Goal: Information Seeking & Learning: Learn about a topic

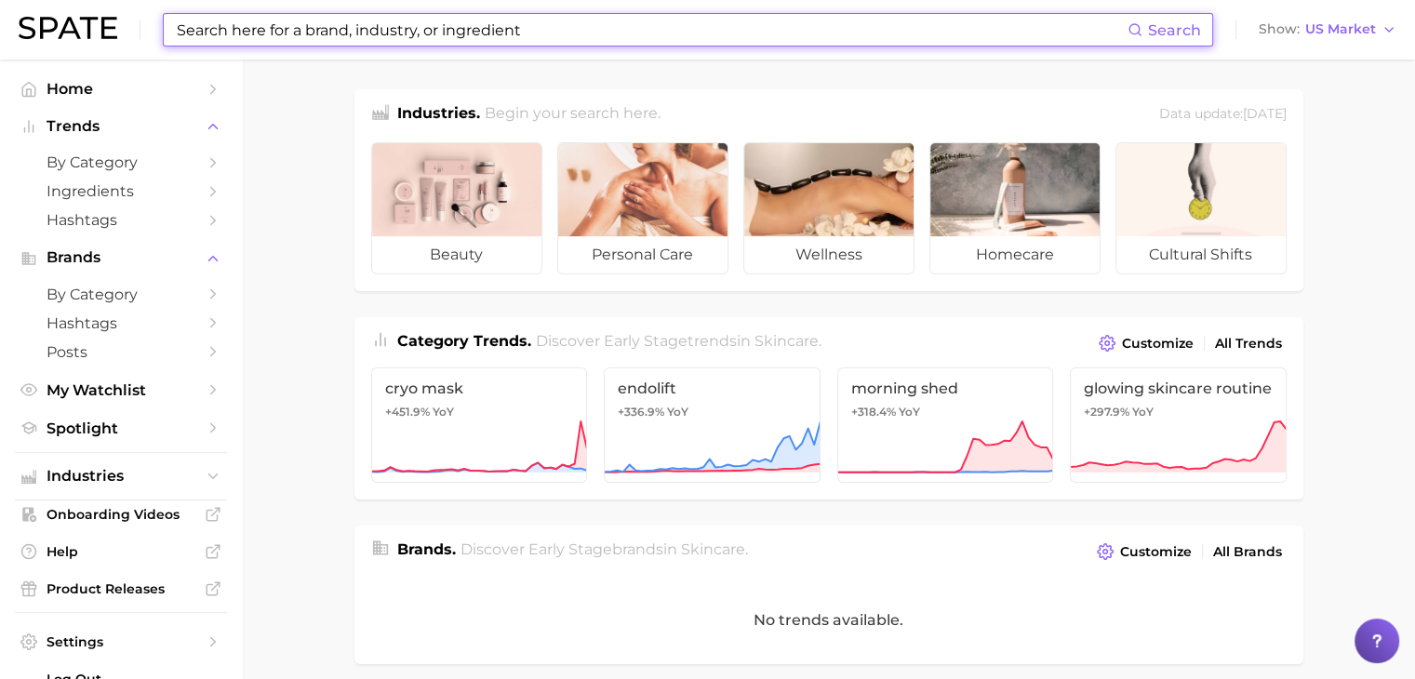
click at [705, 29] on input at bounding box center [651, 30] width 952 height 32
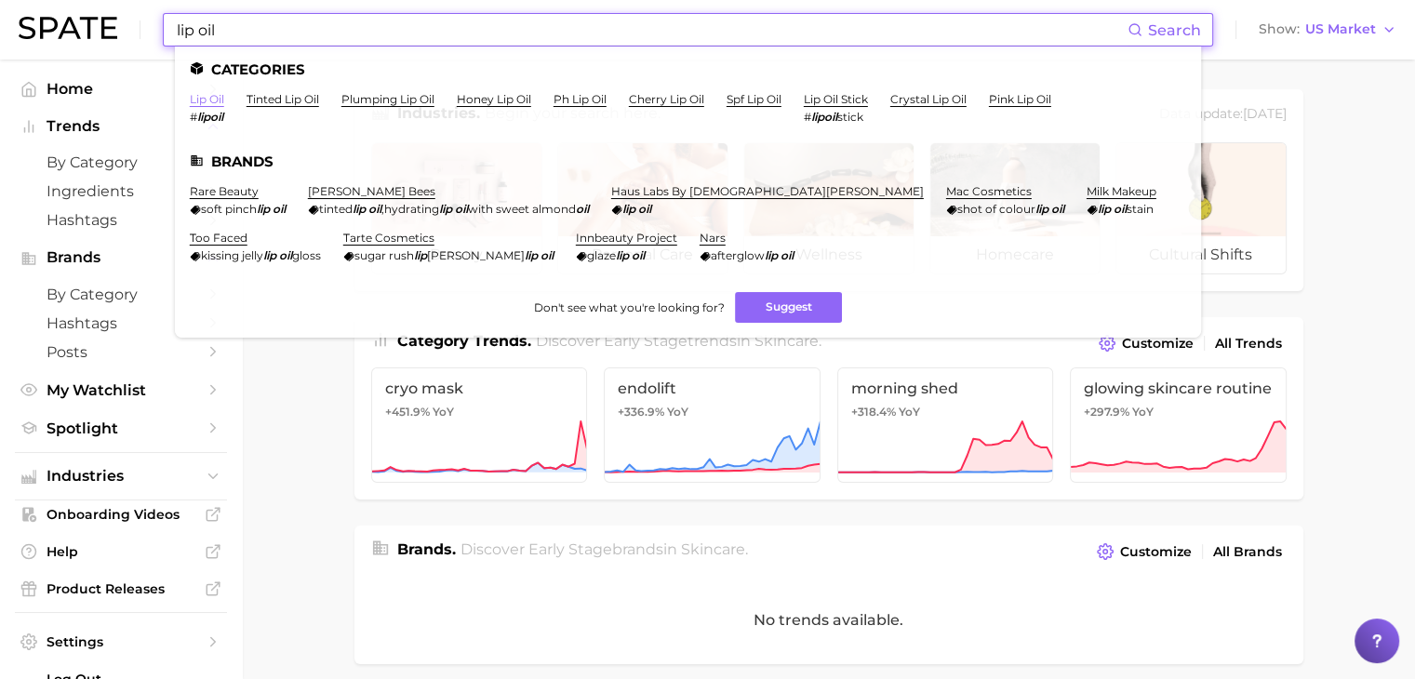
type input "lip oil"
click at [208, 100] on link "lip oil" at bounding box center [207, 99] width 34 height 14
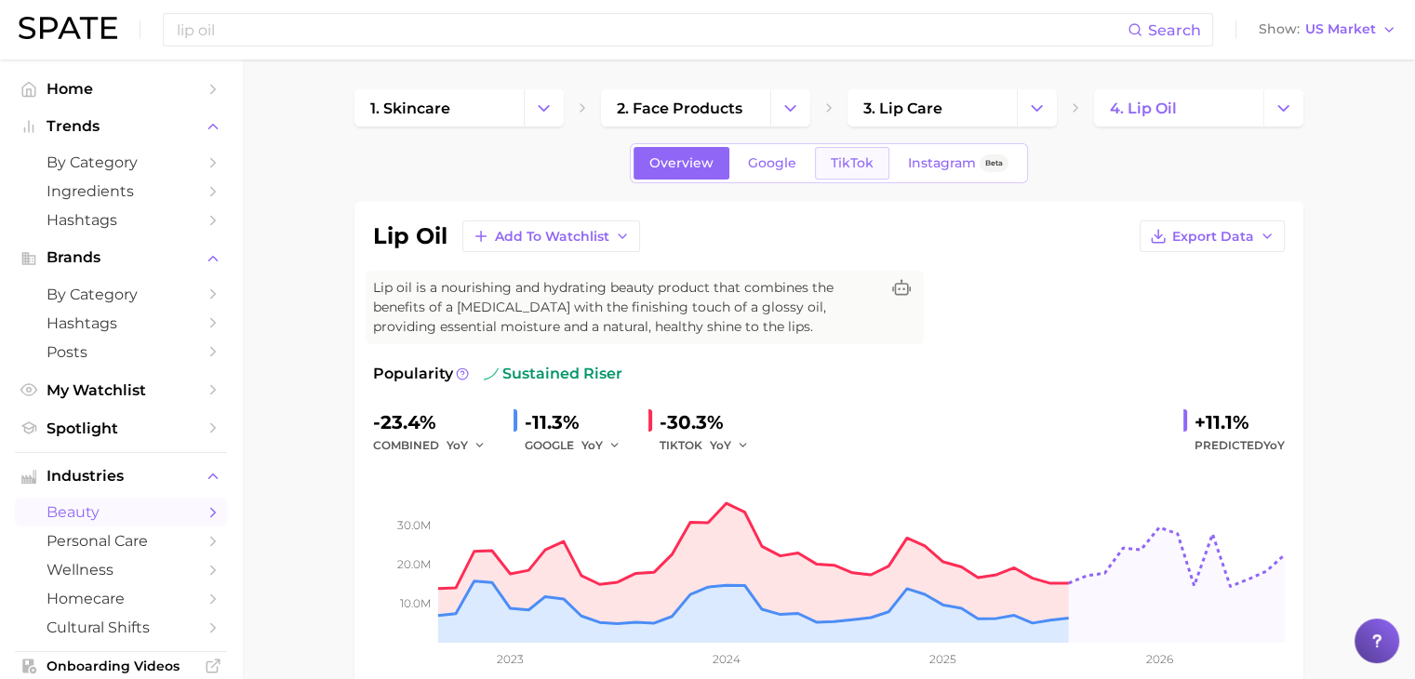
click at [857, 166] on span "TikTok" at bounding box center [852, 163] width 43 height 16
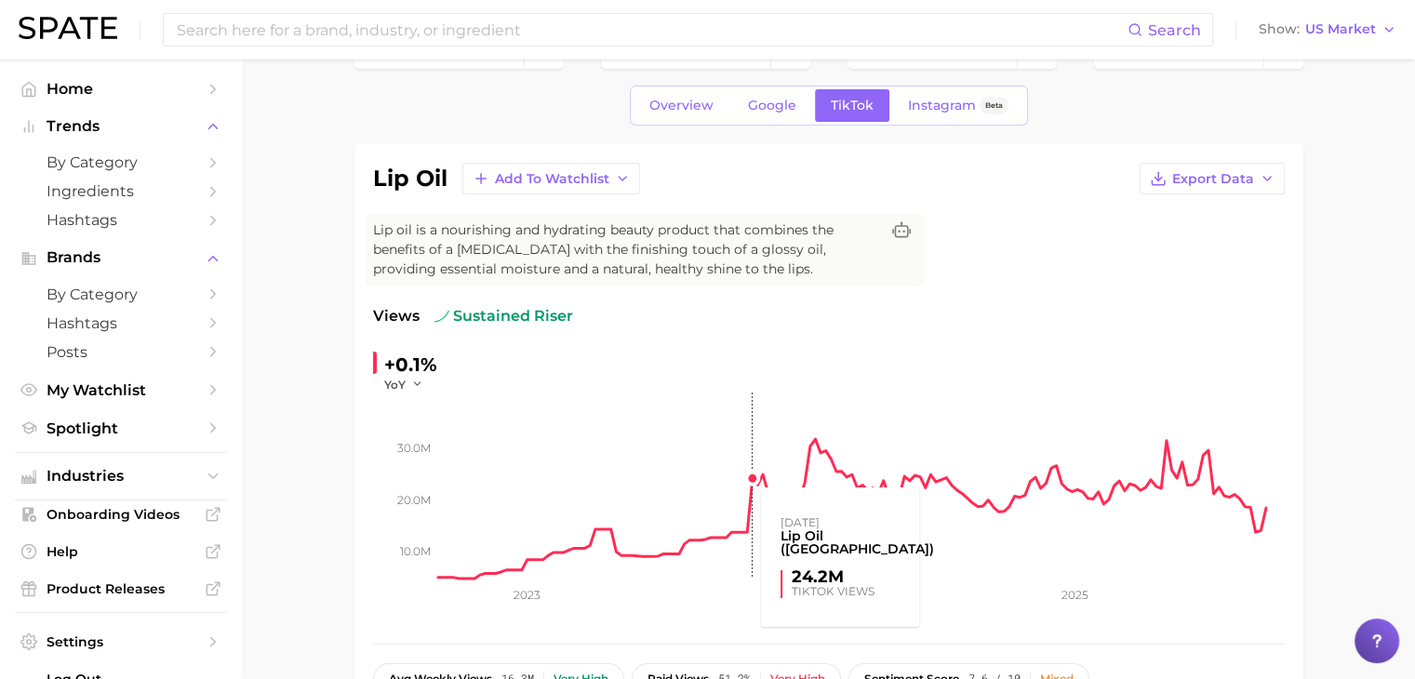
scroll to position [22, 0]
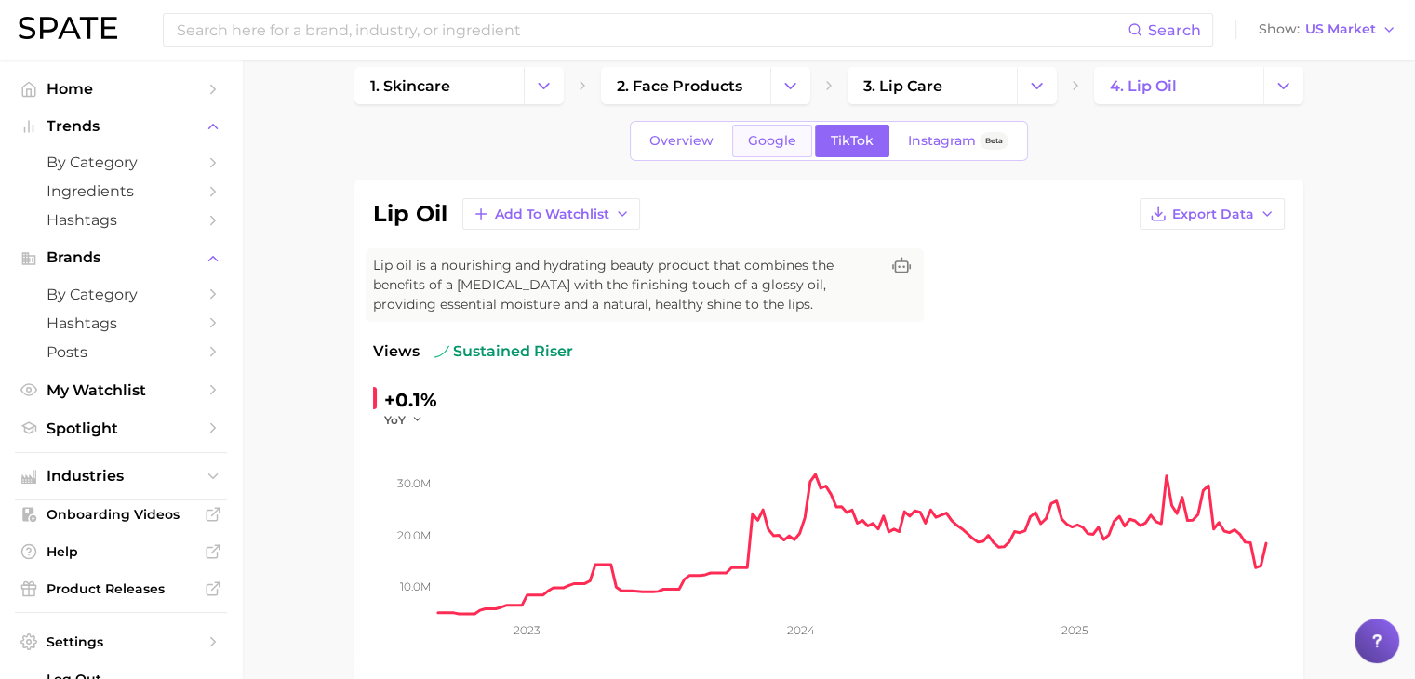
click at [766, 142] on span "Google" at bounding box center [772, 141] width 48 height 16
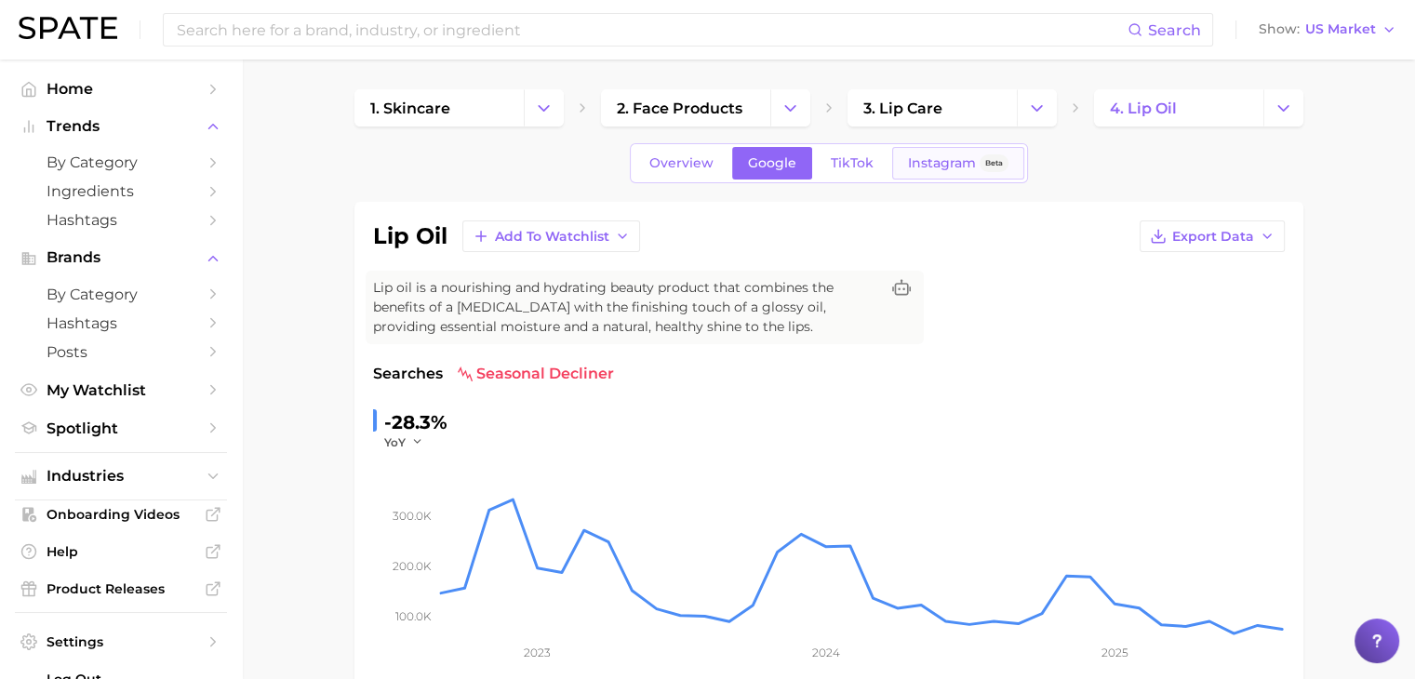
click at [908, 164] on span "Instagram" at bounding box center [942, 163] width 68 height 16
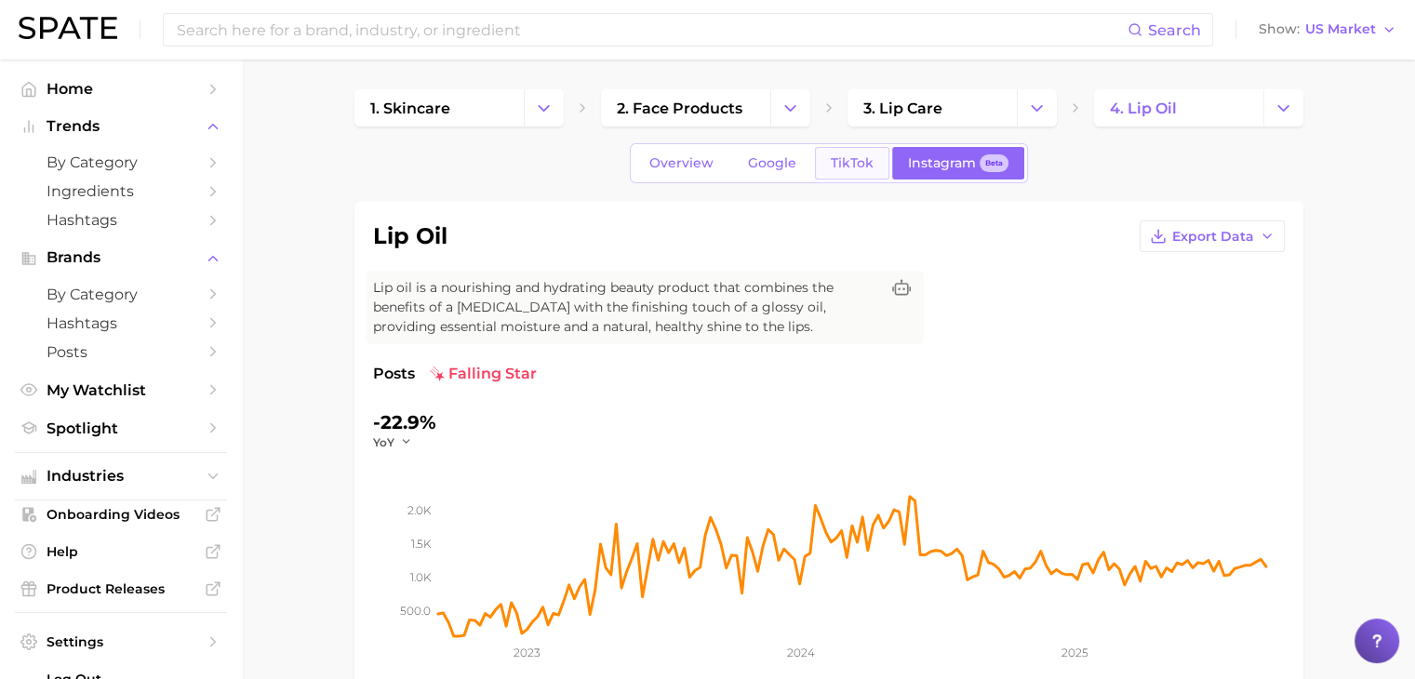
click at [867, 166] on span "TikTok" at bounding box center [852, 163] width 43 height 16
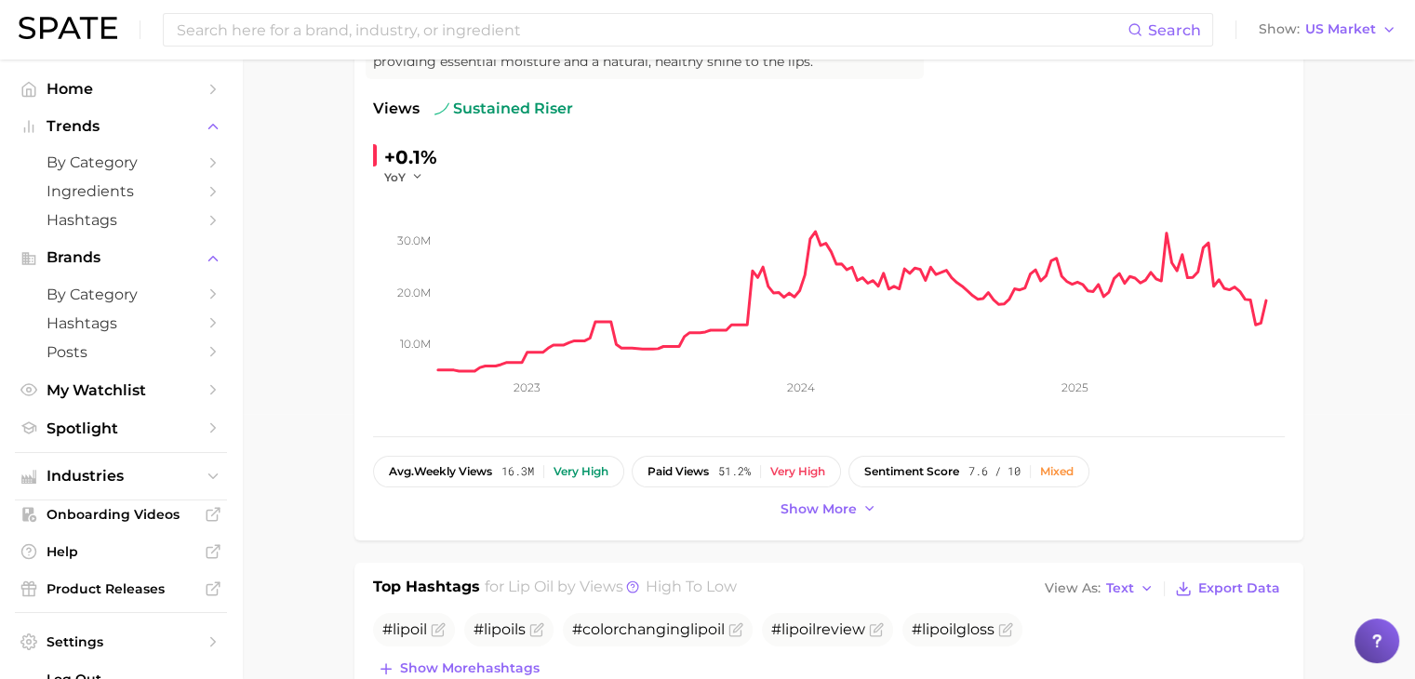
scroll to position [289, 0]
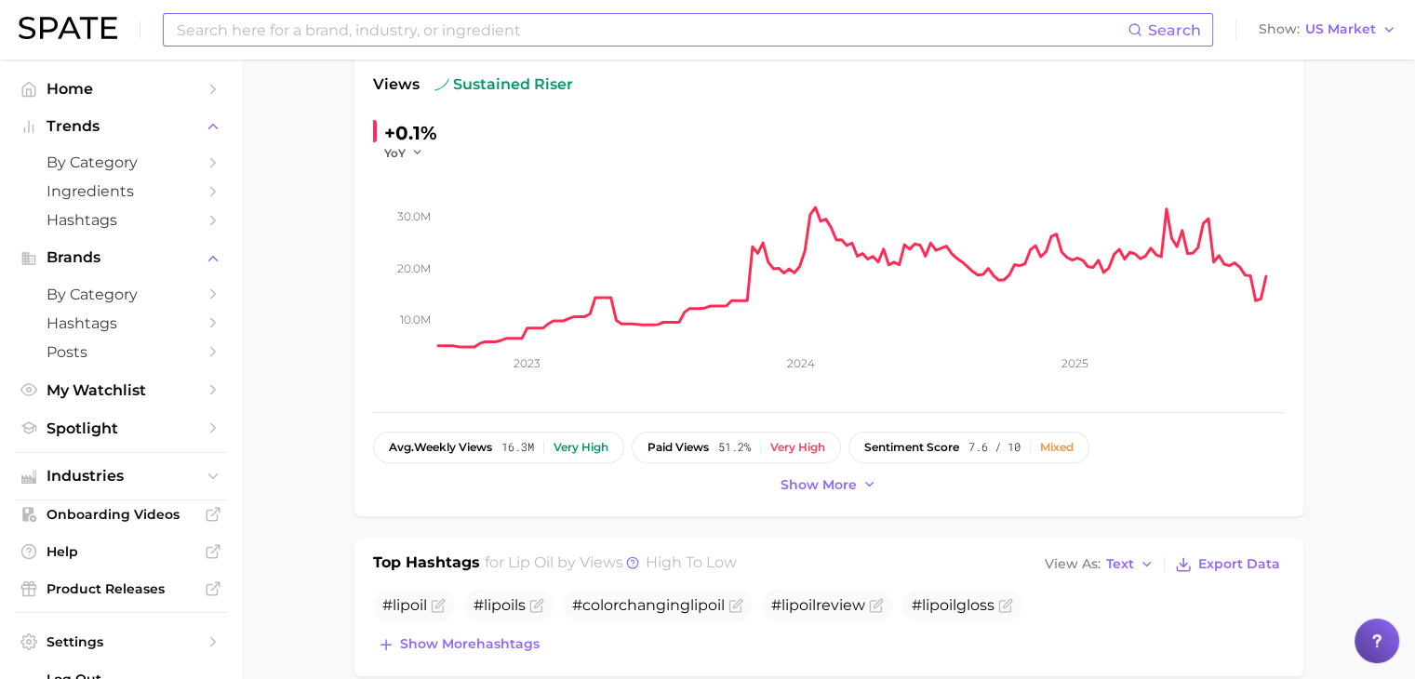
click at [338, 28] on input at bounding box center [651, 30] width 952 height 32
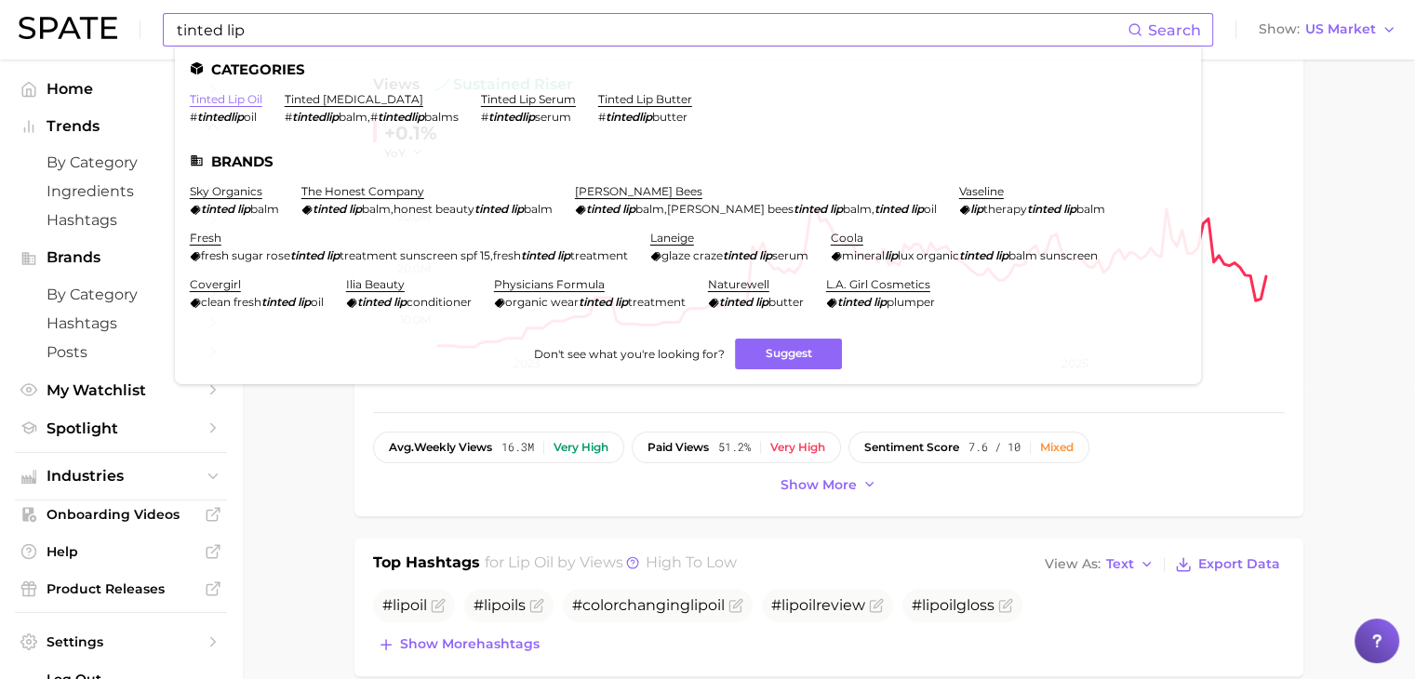
click at [250, 103] on link "tinted lip oil" at bounding box center [226, 99] width 73 height 14
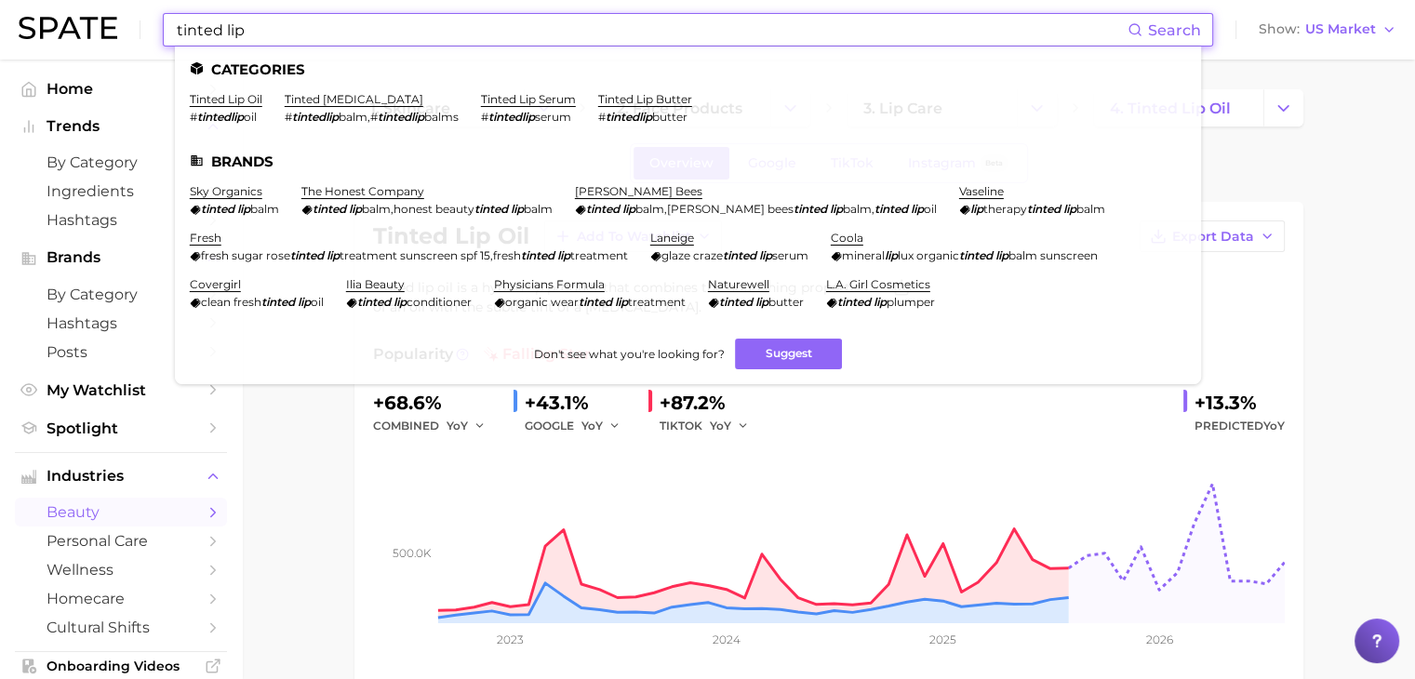
click at [569, 30] on input "tinted lip" at bounding box center [651, 30] width 952 height 32
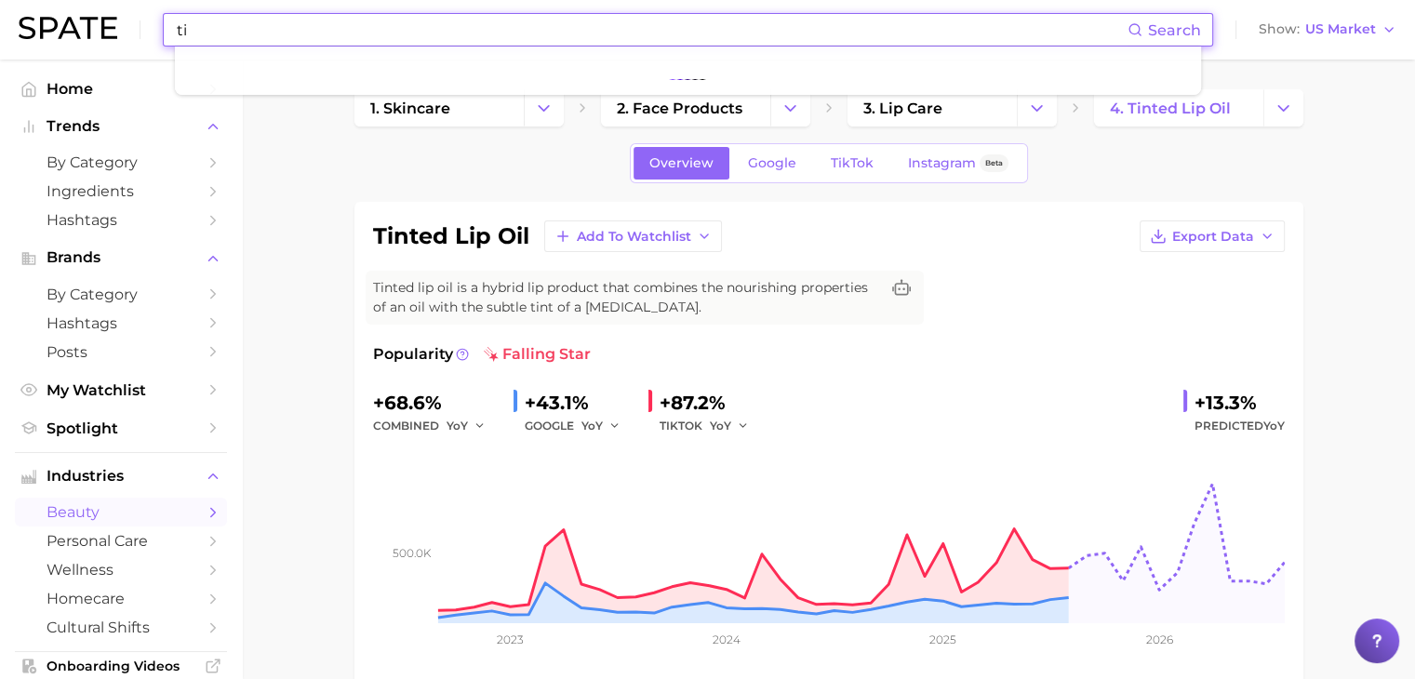
type input "t"
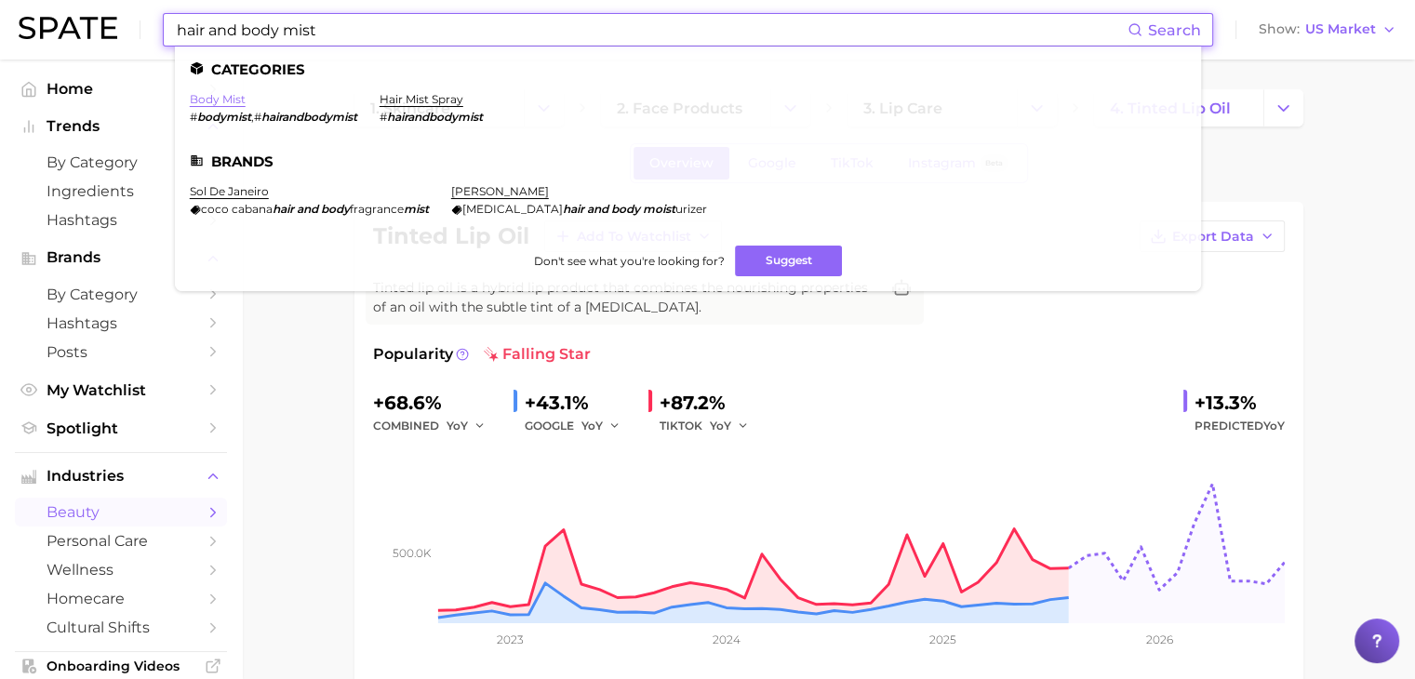
type input "hair and body mist"
click at [229, 101] on link "body mist" at bounding box center [218, 99] width 56 height 14
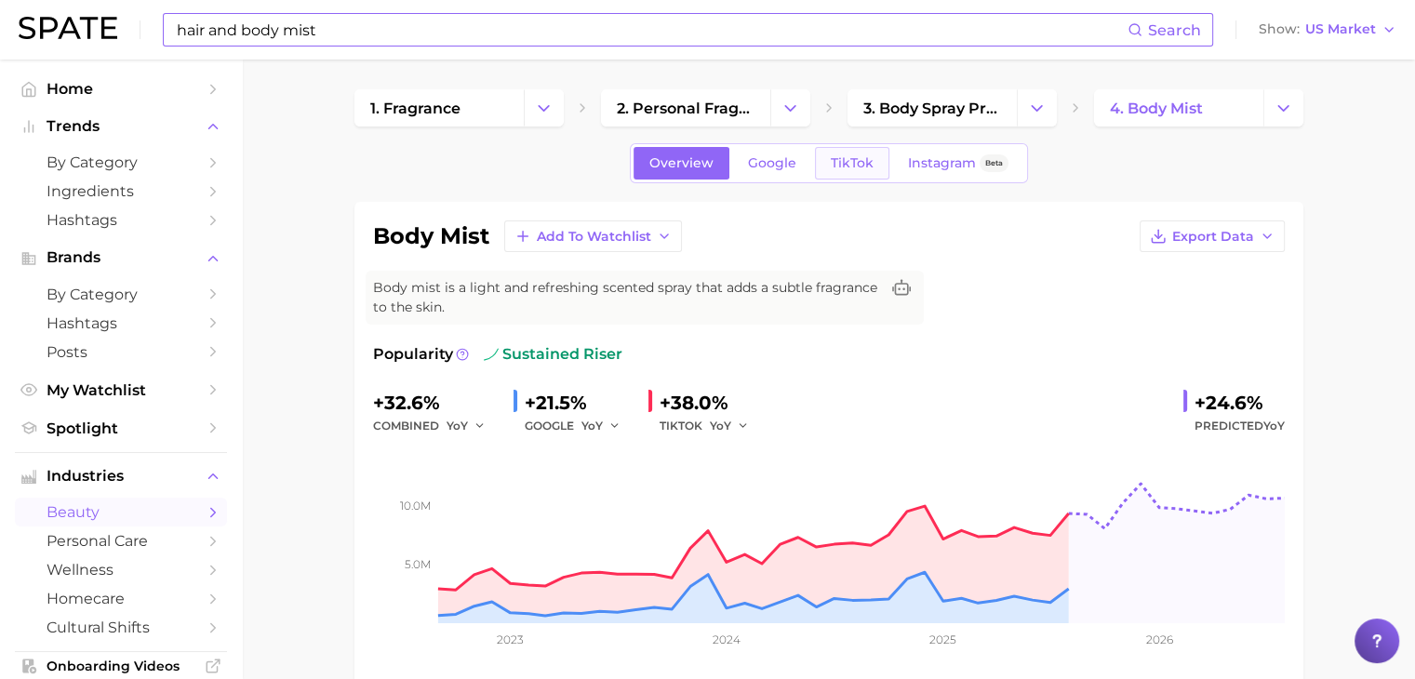
click at [824, 168] on link "TikTok" at bounding box center [852, 163] width 74 height 33
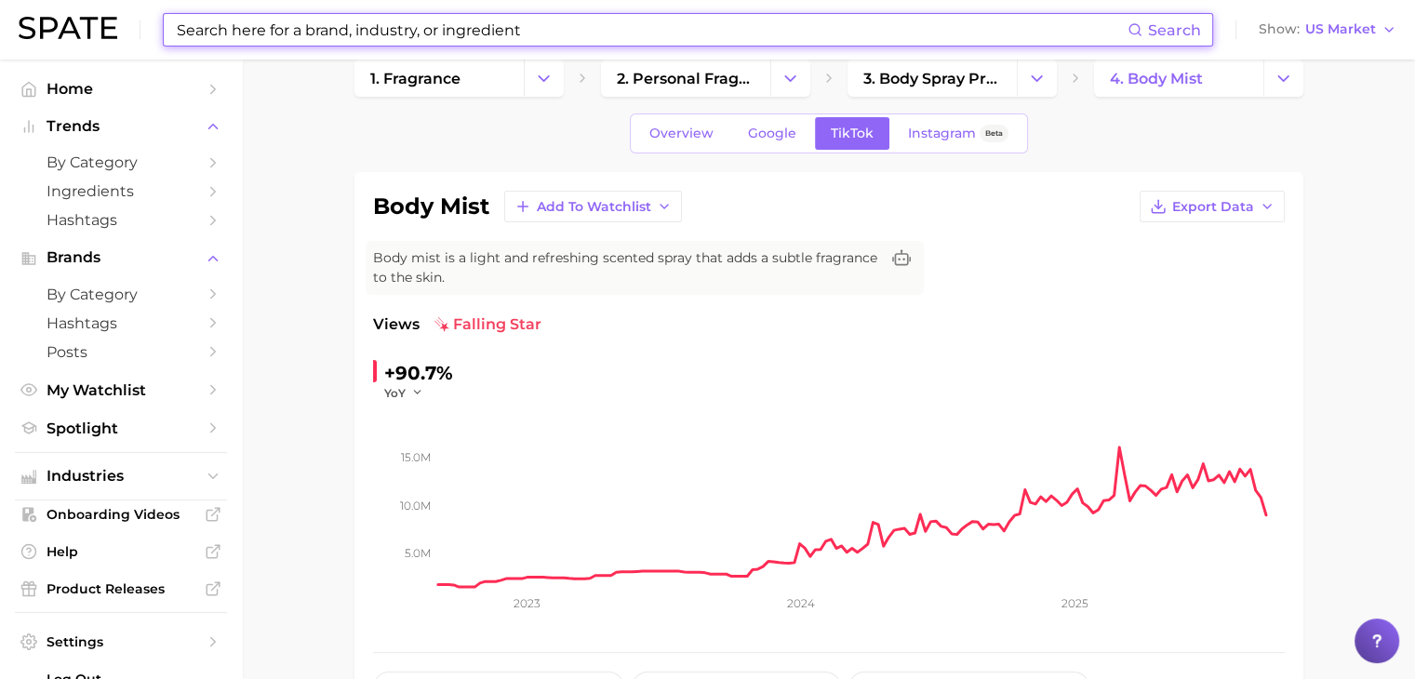
scroll to position [26, 0]
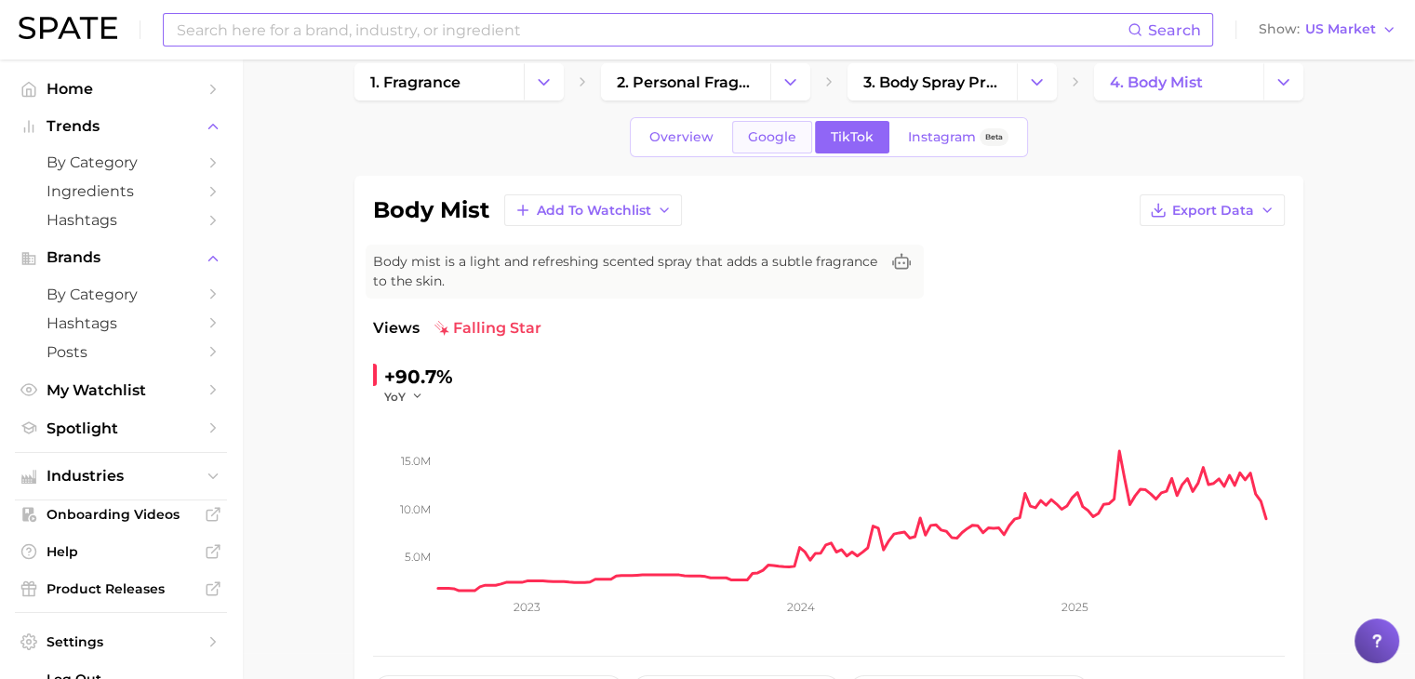
click at [779, 127] on link "Google" at bounding box center [772, 137] width 80 height 33
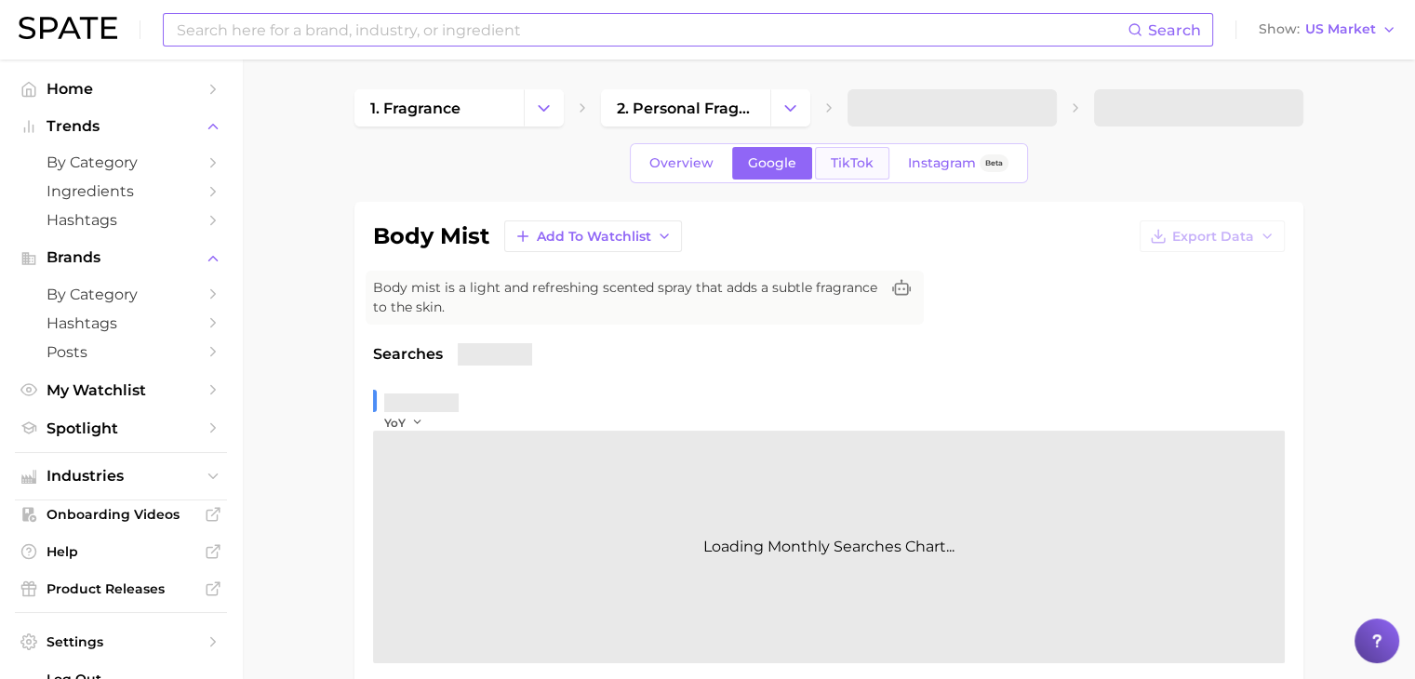
click at [837, 150] on link "TikTok" at bounding box center [852, 163] width 74 height 33
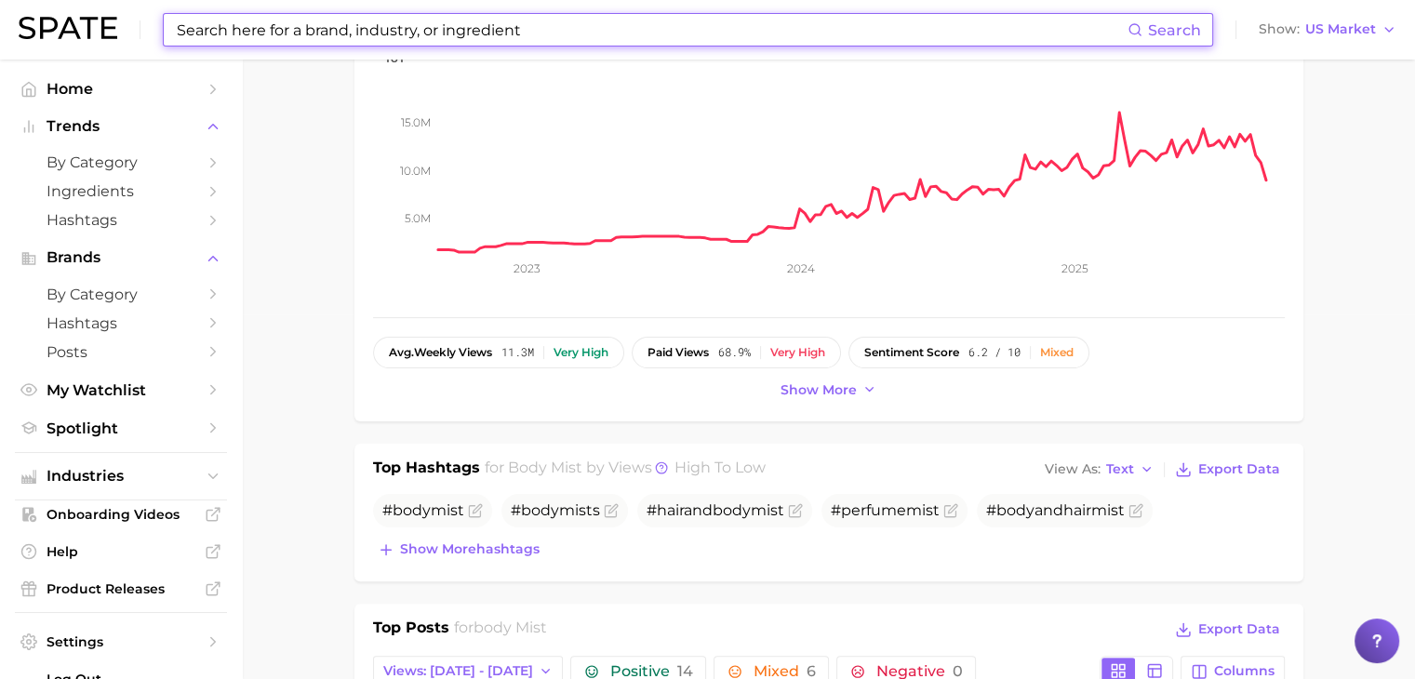
scroll to position [387, 0]
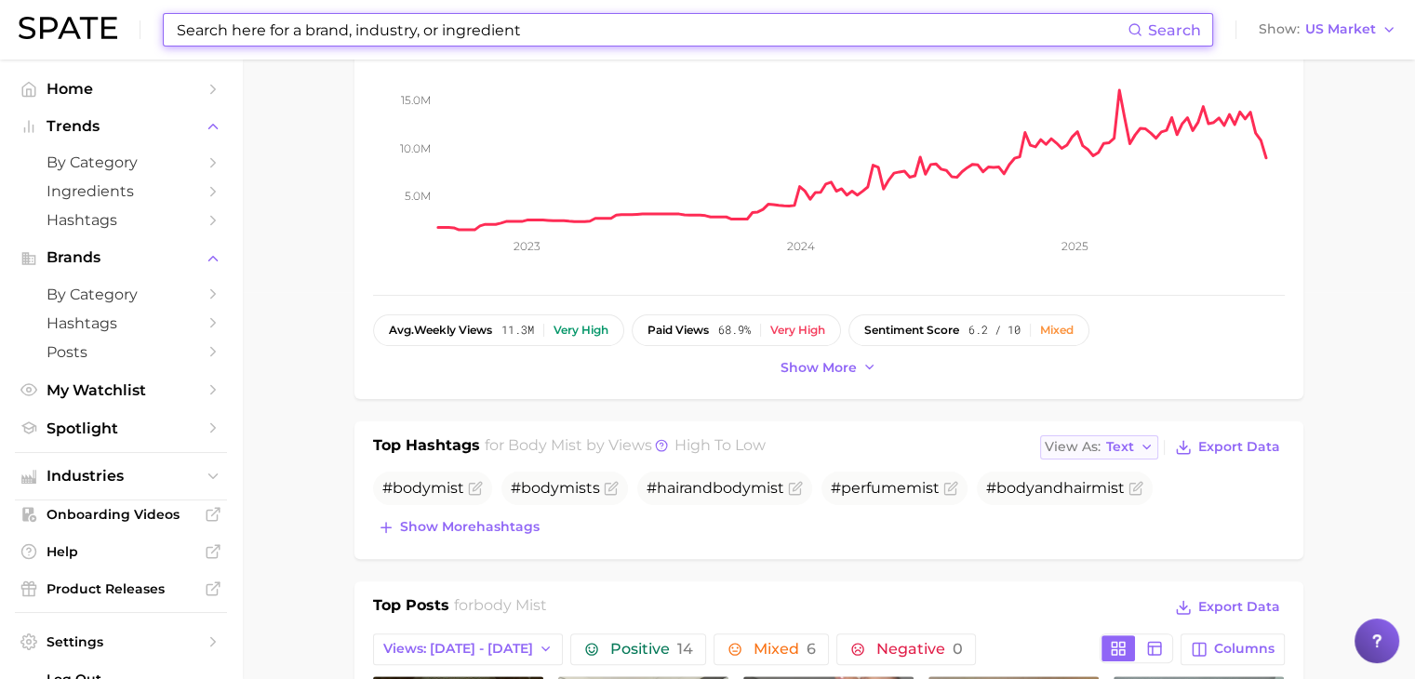
click at [1108, 448] on span "Text" at bounding box center [1120, 447] width 28 height 10
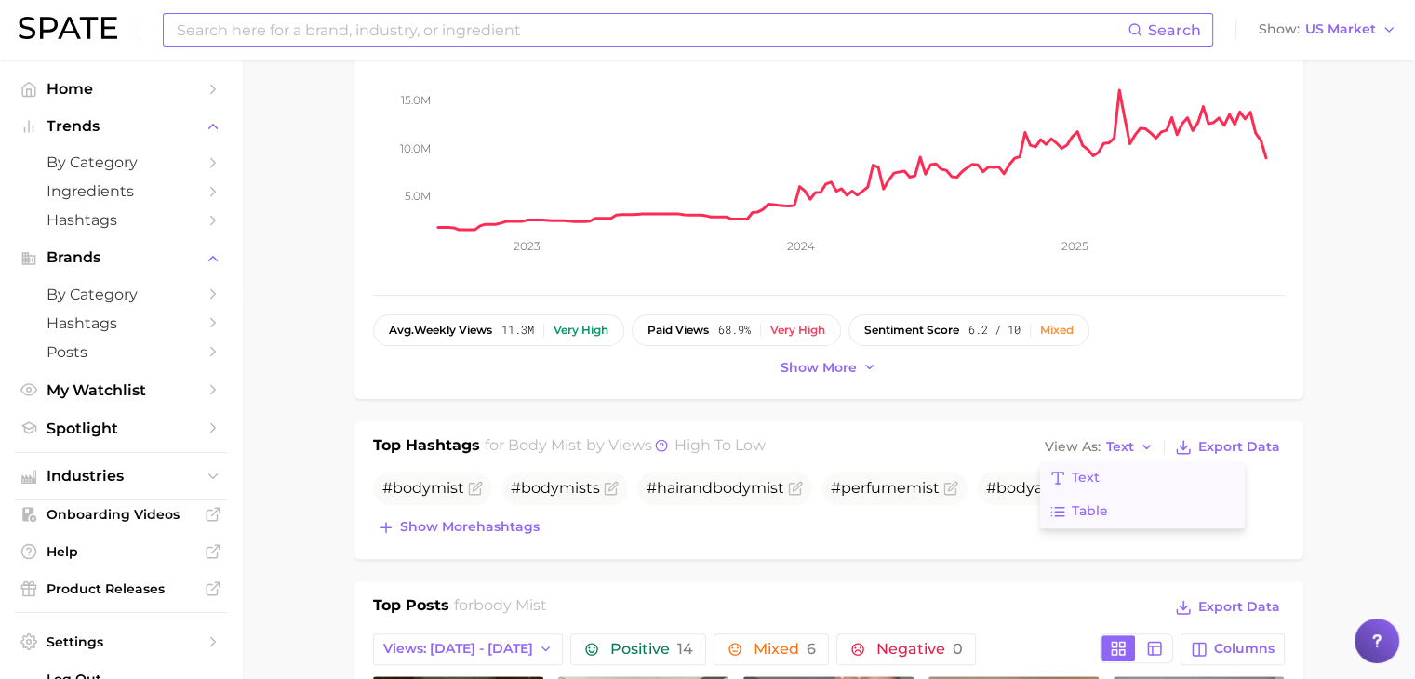
click at [1108, 503] on span "Table" at bounding box center [1089, 511] width 36 height 16
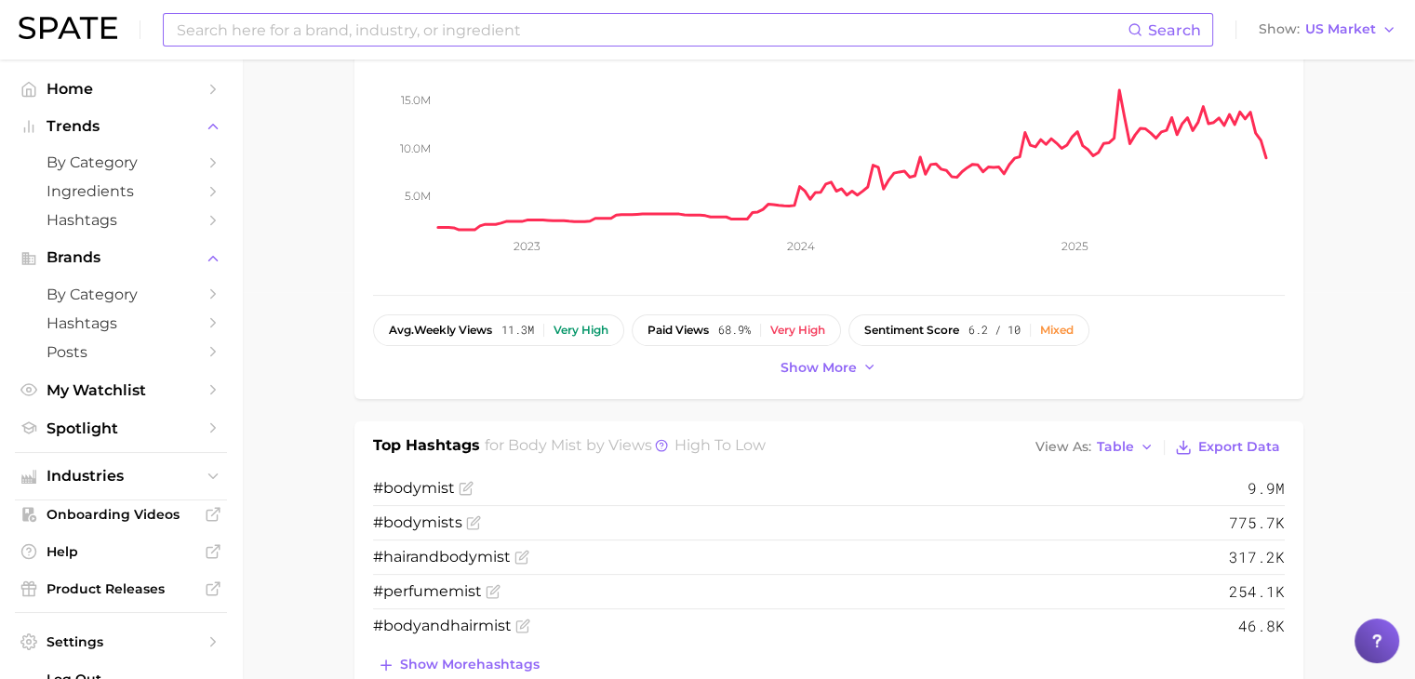
scroll to position [0, 0]
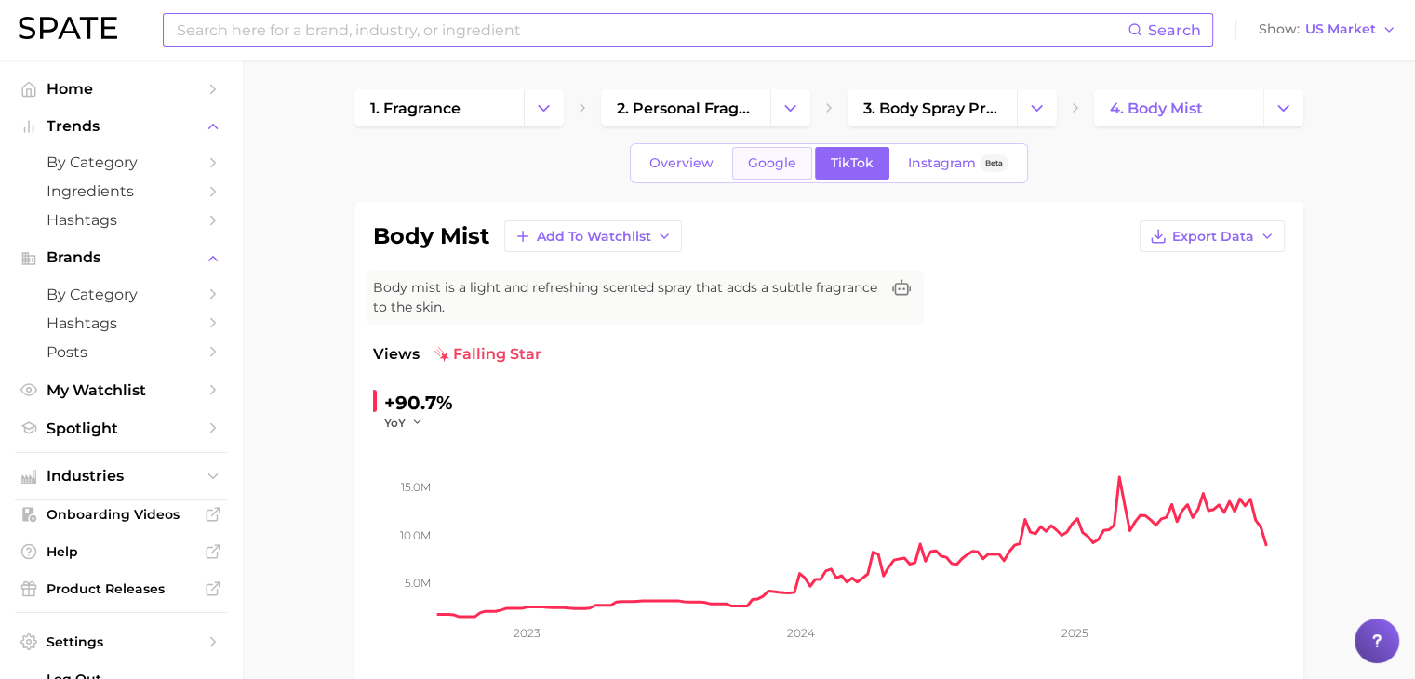
click at [771, 162] on span "Google" at bounding box center [772, 163] width 48 height 16
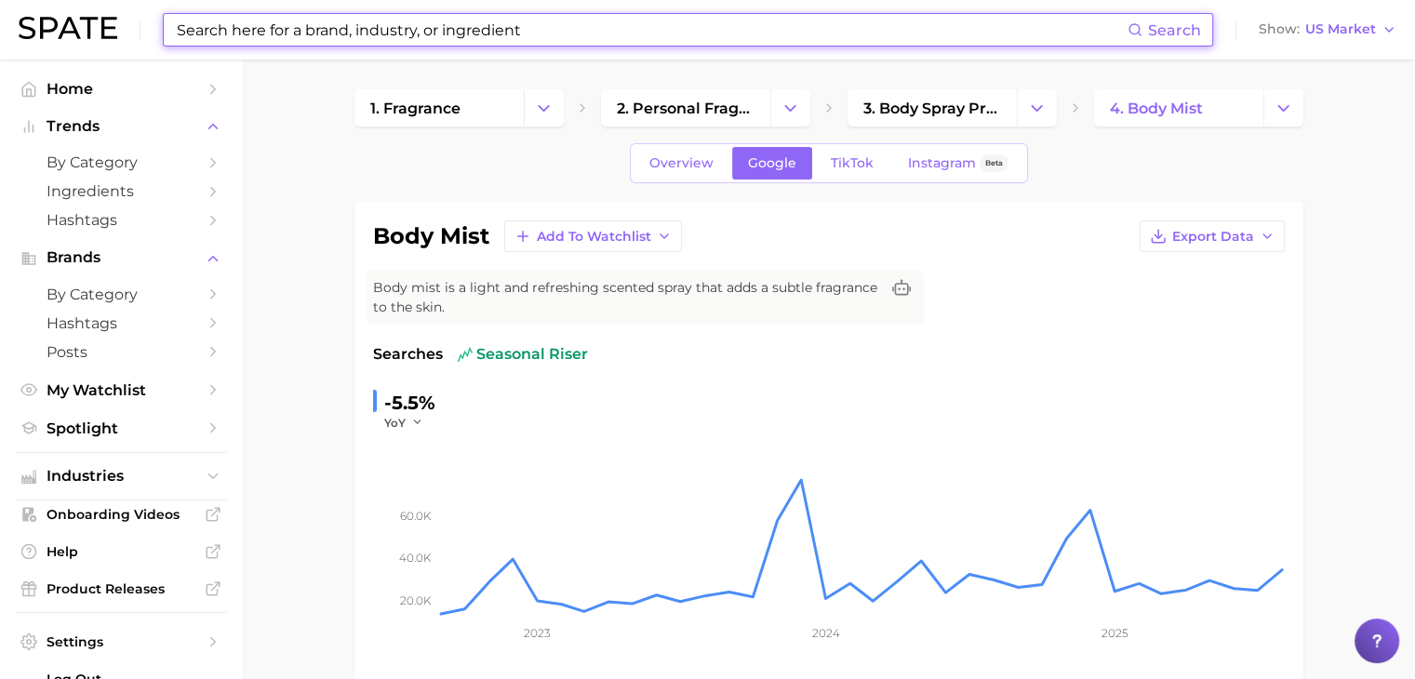
scroll to position [402, 0]
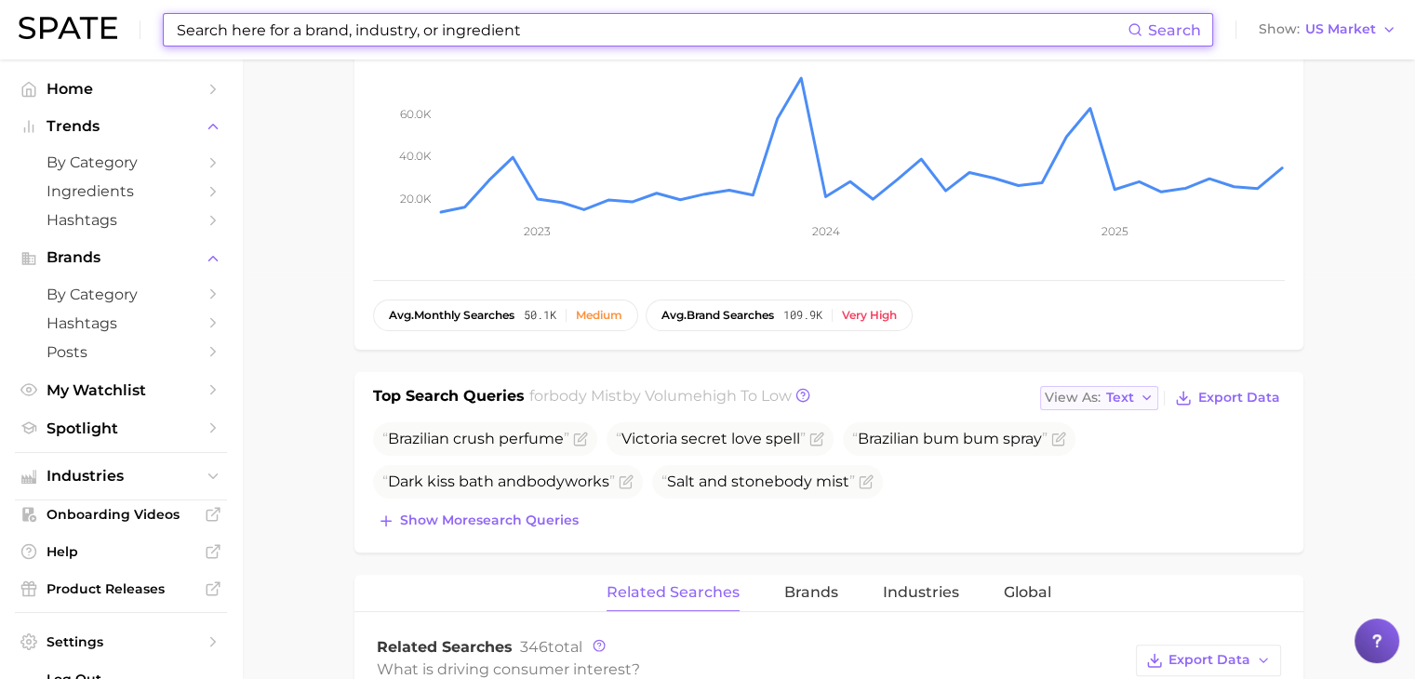
click at [1103, 395] on div "View As Text" at bounding box center [1088, 397] width 89 height 10
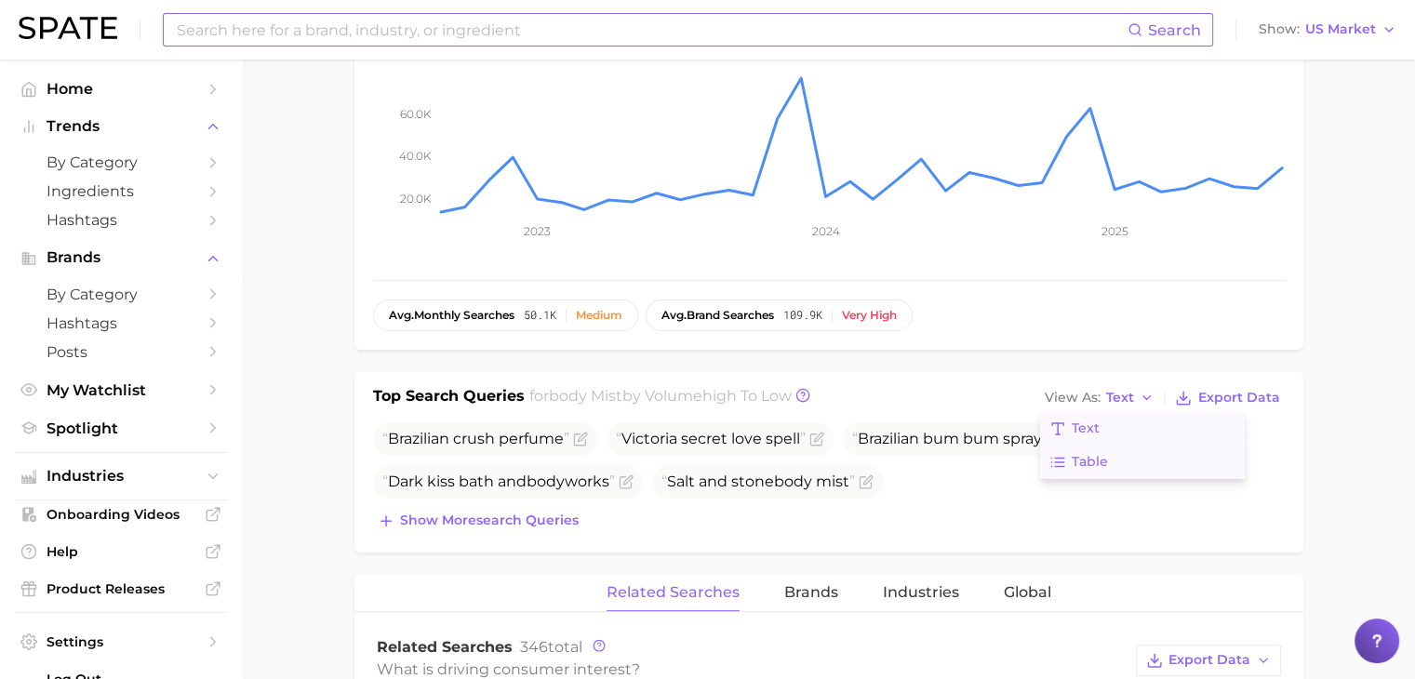
click at [1108, 447] on button "Table" at bounding box center [1142, 461] width 205 height 33
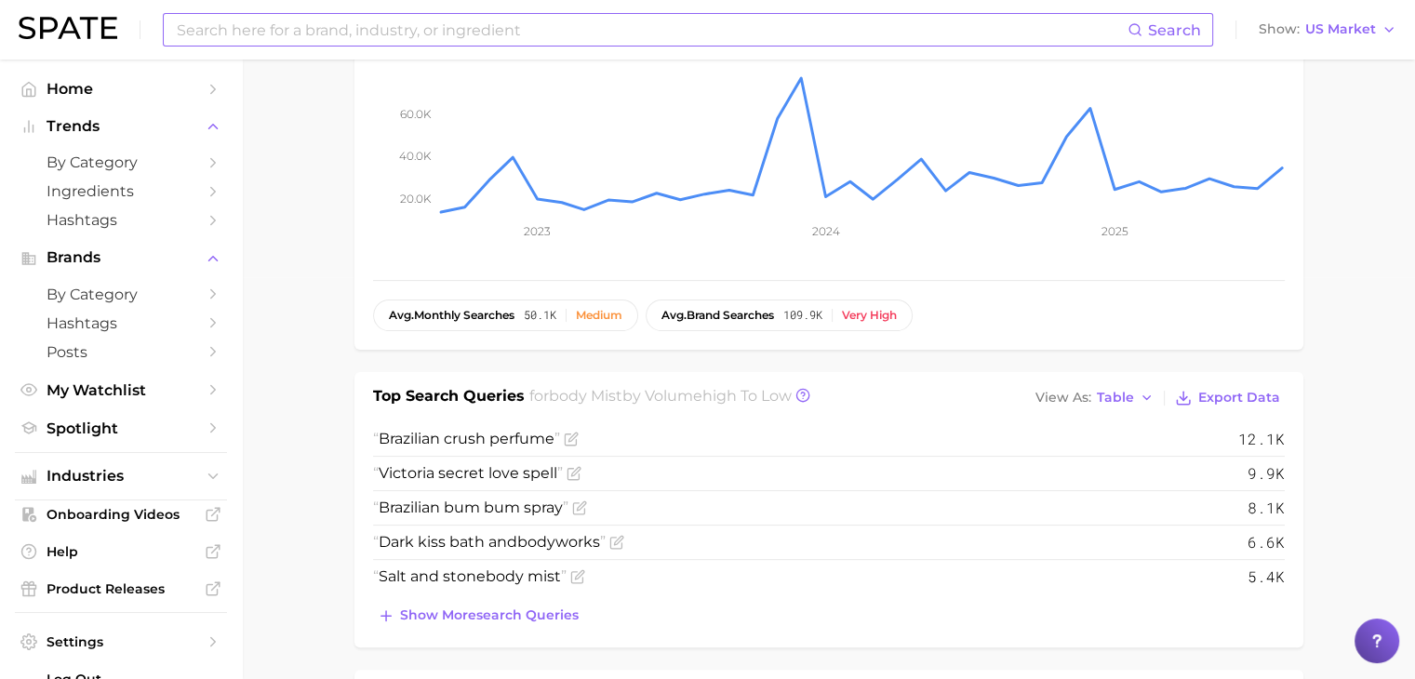
scroll to position [0, 0]
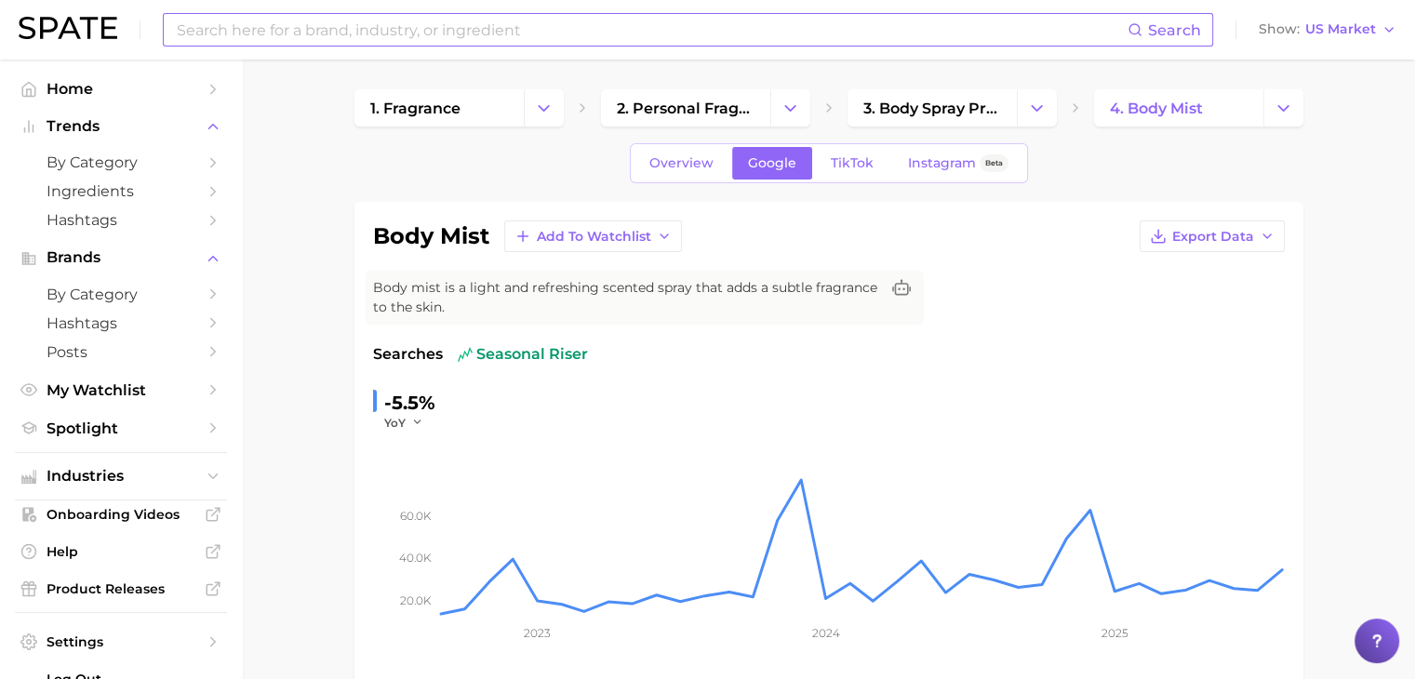
click at [685, 26] on input at bounding box center [651, 30] width 952 height 32
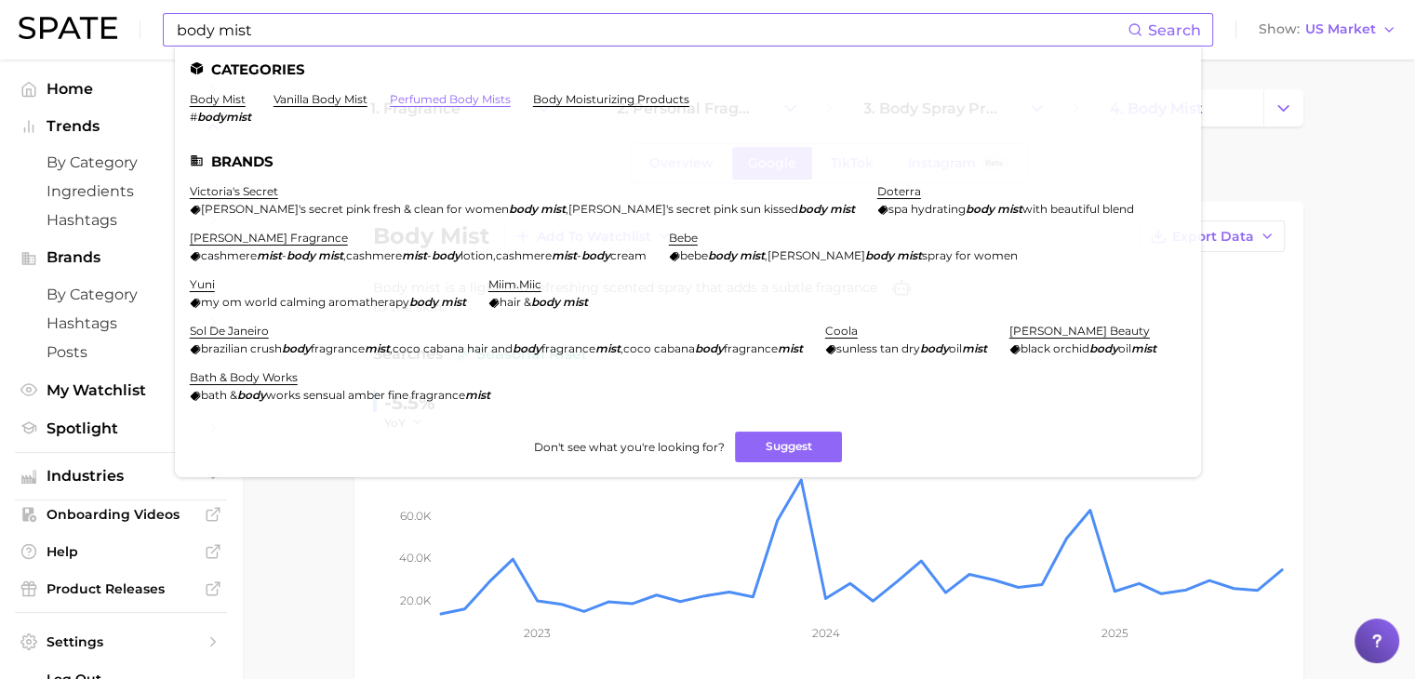
click at [488, 99] on link "perfumed body mists" at bounding box center [450, 99] width 121 height 14
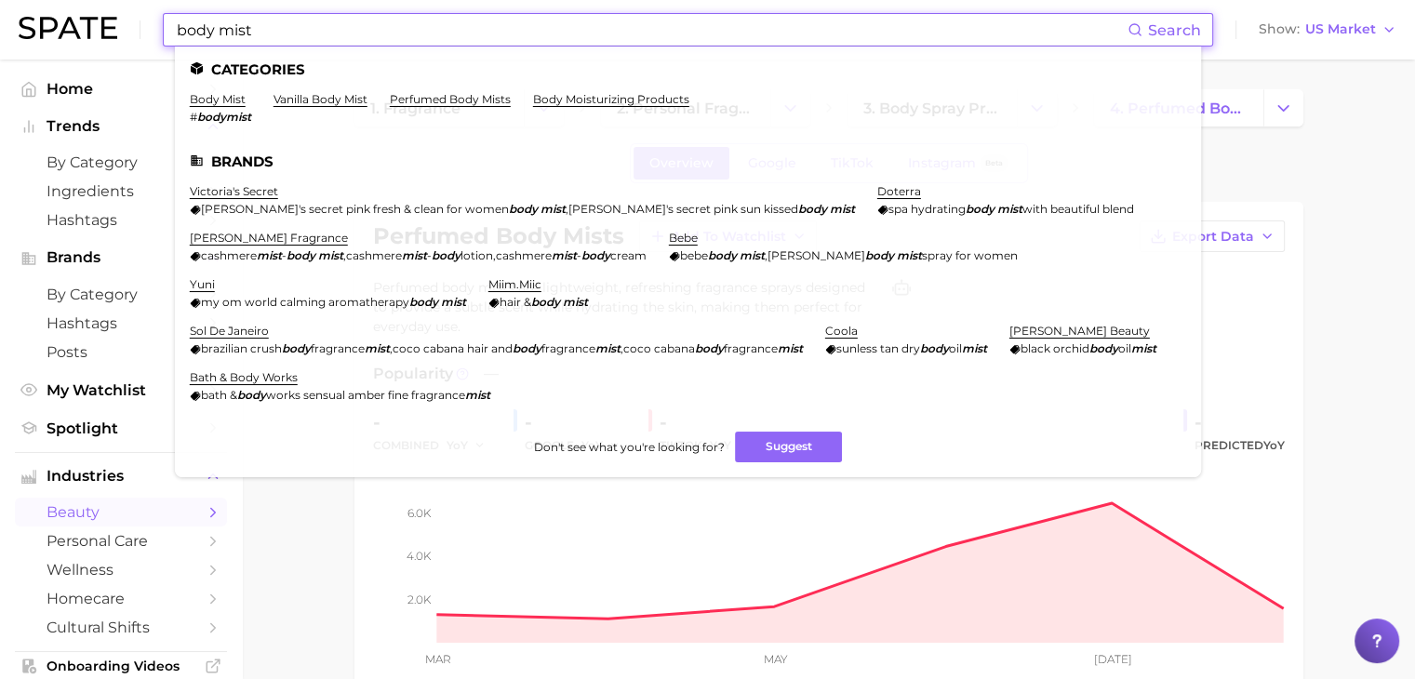
click at [559, 38] on input "body mist" at bounding box center [651, 30] width 952 height 32
click at [231, 99] on link "body mist" at bounding box center [218, 99] width 56 height 14
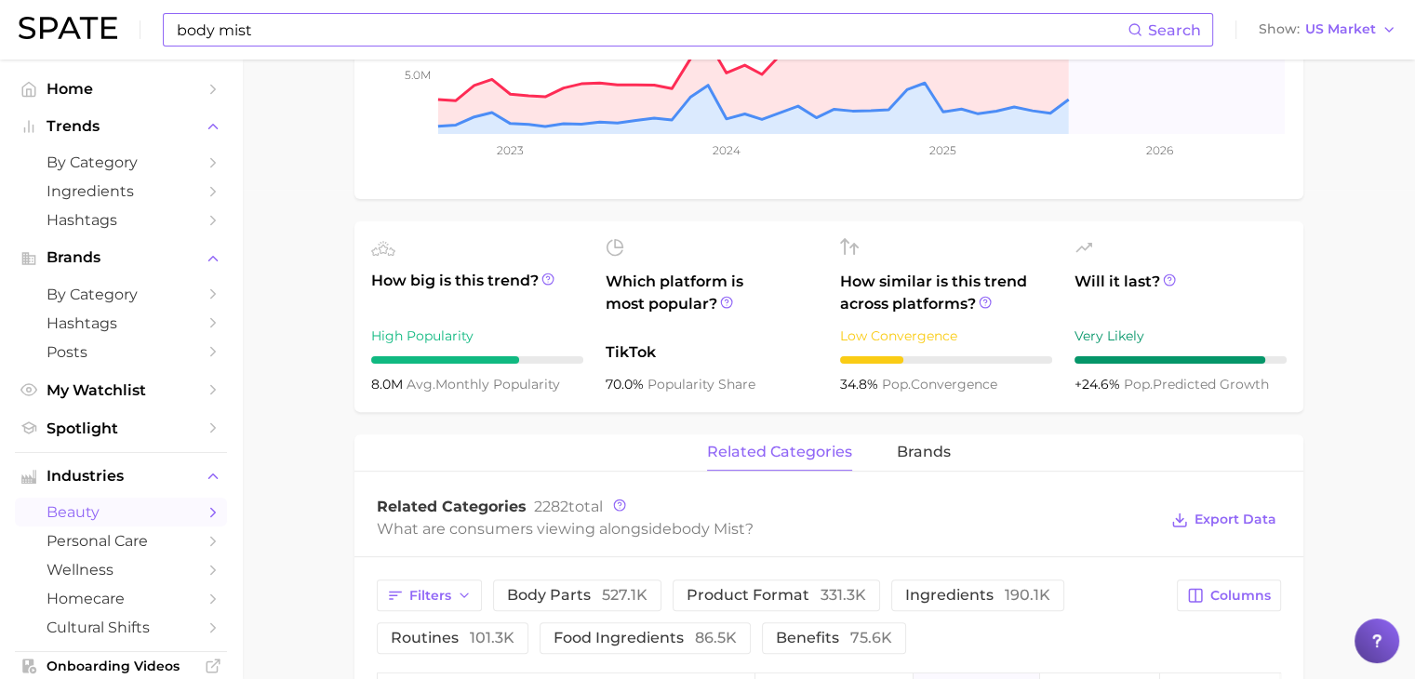
scroll to position [884, 0]
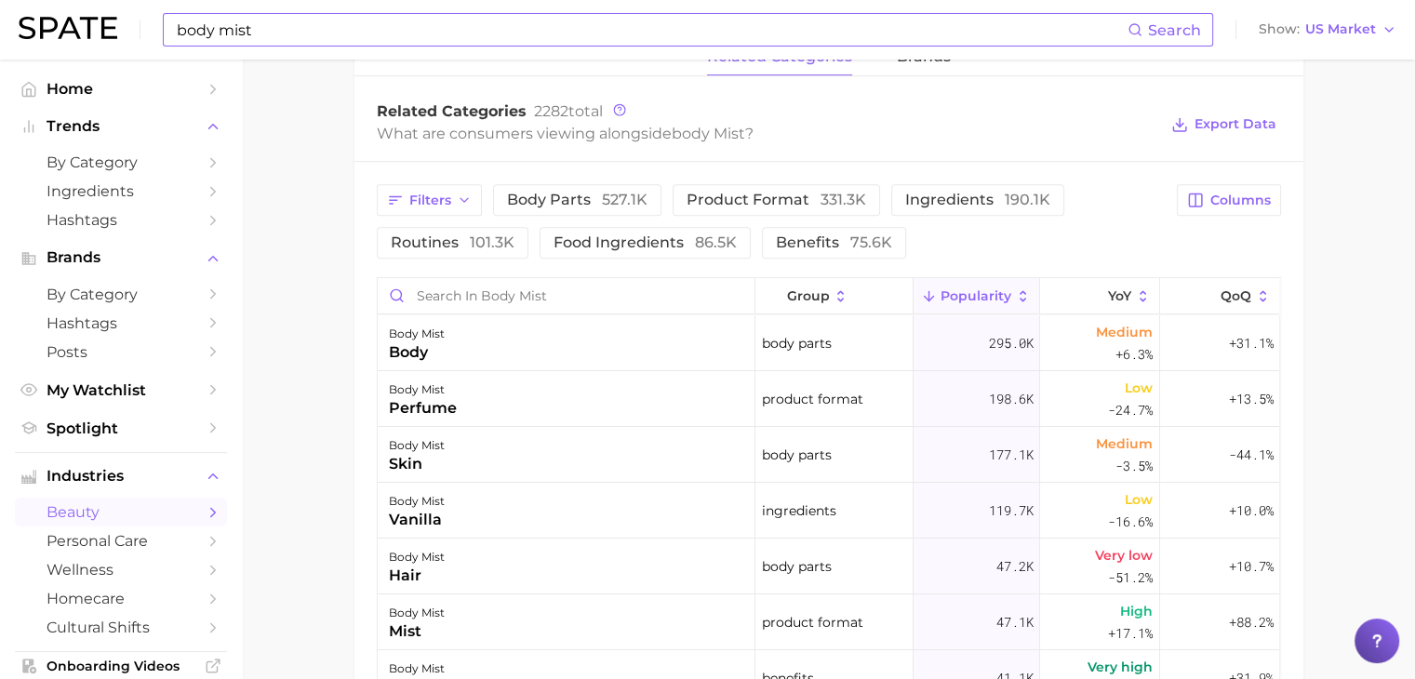
click at [688, 23] on input "body mist" at bounding box center [651, 30] width 952 height 32
type input "b"
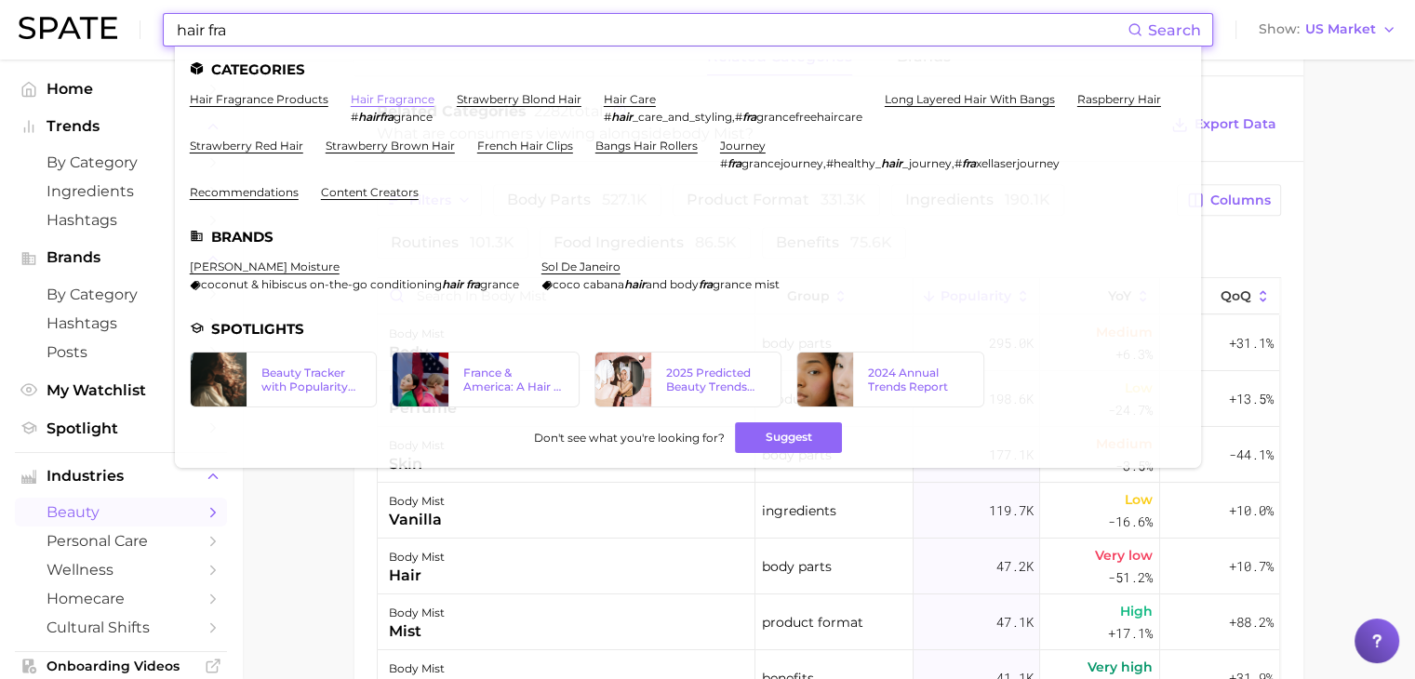
type input "hair fra"
click at [408, 106] on link "hair fragrance" at bounding box center [393, 99] width 84 height 14
